Goal: Task Accomplishment & Management: Use online tool/utility

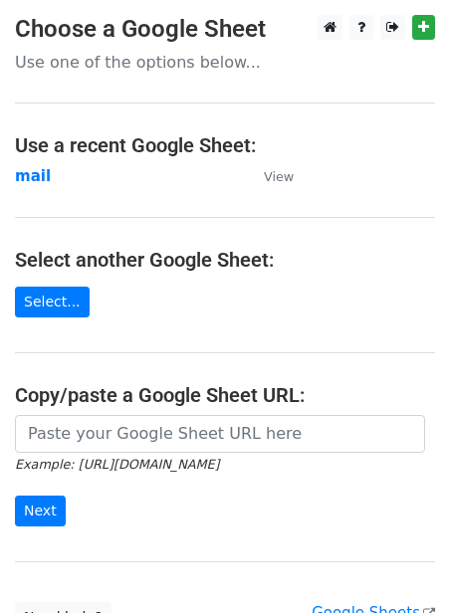
click at [90, 432] on input "url" at bounding box center [220, 434] width 410 height 38
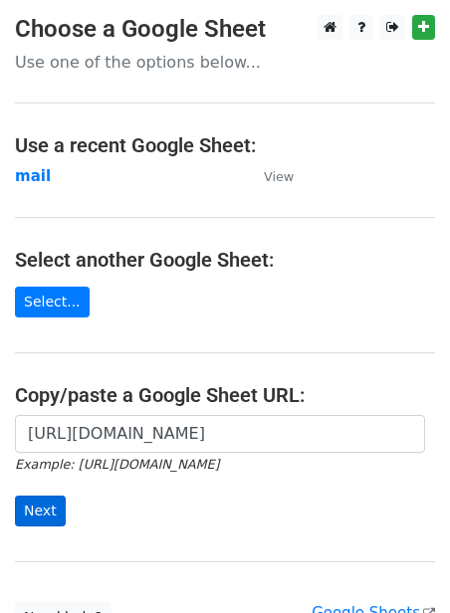
type input "[URL][DOMAIN_NAME]"
click at [26, 501] on input "Next" at bounding box center [40, 511] width 51 height 31
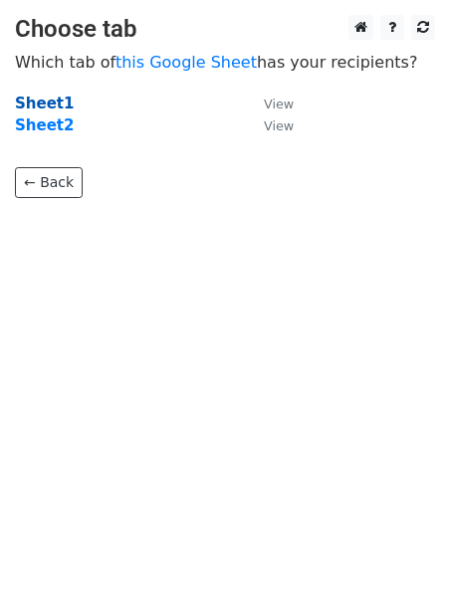
click at [35, 106] on strong "Sheet1" at bounding box center [44, 104] width 59 height 18
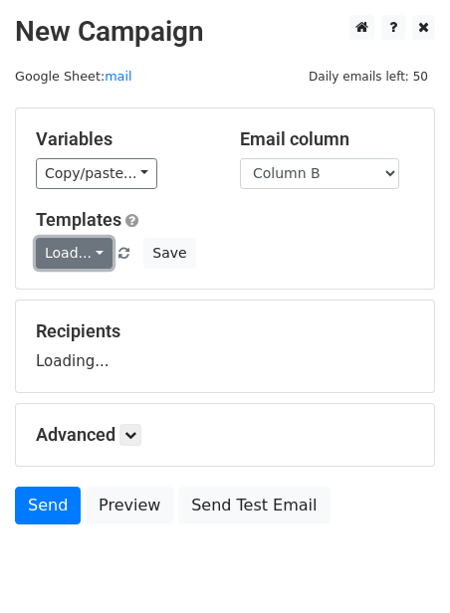
click at [52, 253] on link "Load..." at bounding box center [74, 253] width 77 height 31
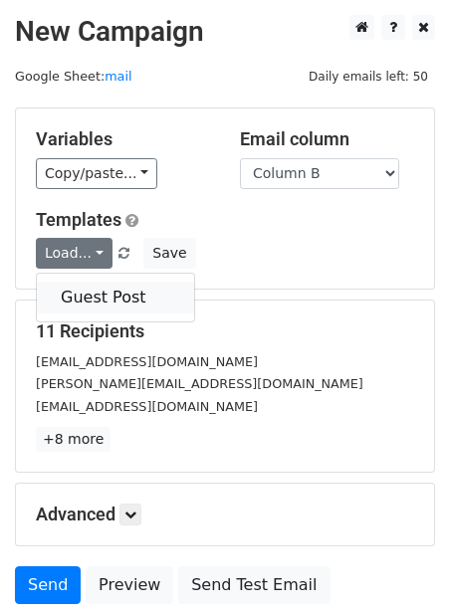
click at [84, 306] on link "Guest Post" at bounding box center [115, 298] width 157 height 32
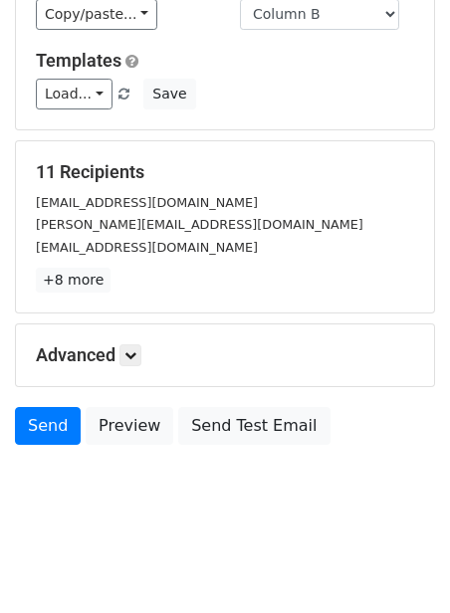
scroll to position [160, 0]
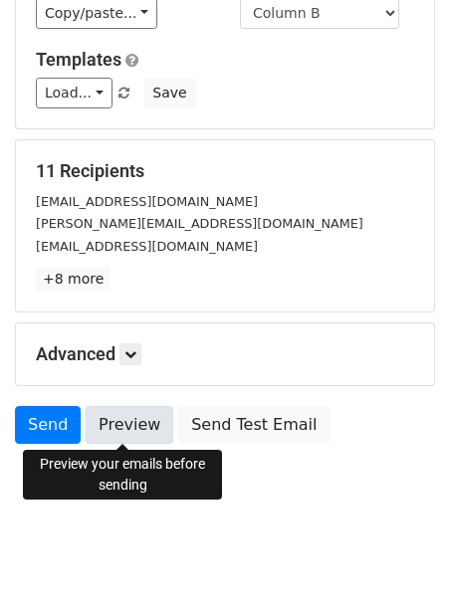
click at [132, 431] on link "Preview" at bounding box center [130, 425] width 88 height 38
click at [101, 421] on link "Preview" at bounding box center [130, 425] width 88 height 38
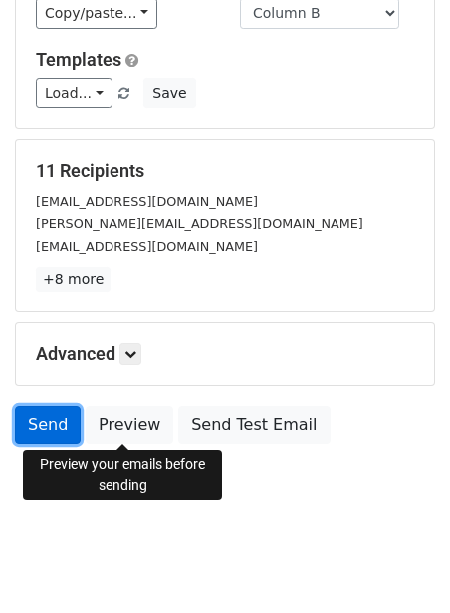
click at [50, 432] on link "Send" at bounding box center [48, 425] width 66 height 38
